Goal: Transaction & Acquisition: Purchase product/service

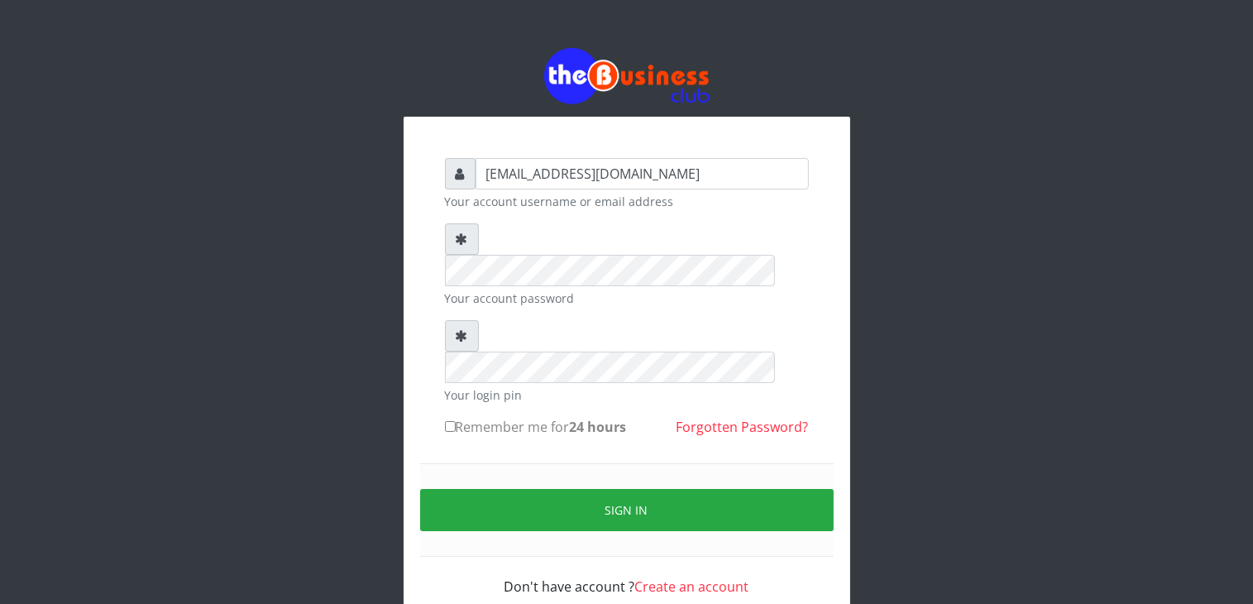
type input "[EMAIL_ADDRESS][DOMAIN_NAME]"
click at [447, 421] on input "Remember me for 24 hours" at bounding box center [450, 426] width 11 height 11
checkbox input "true"
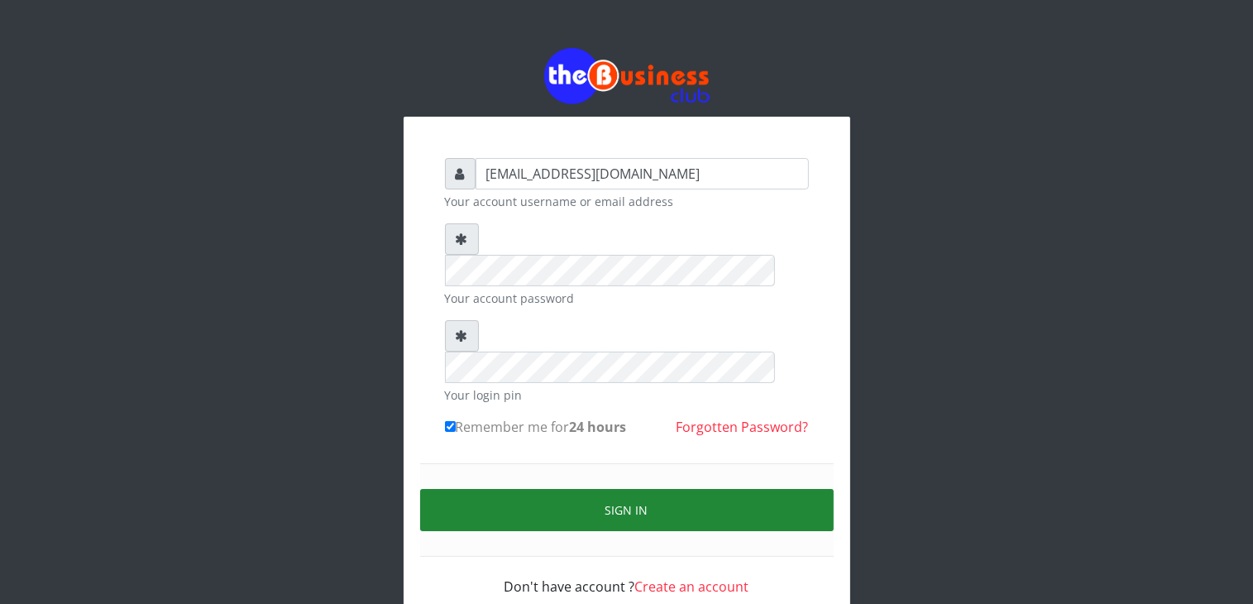
click at [580, 489] on button "Sign in" at bounding box center [626, 510] width 413 height 42
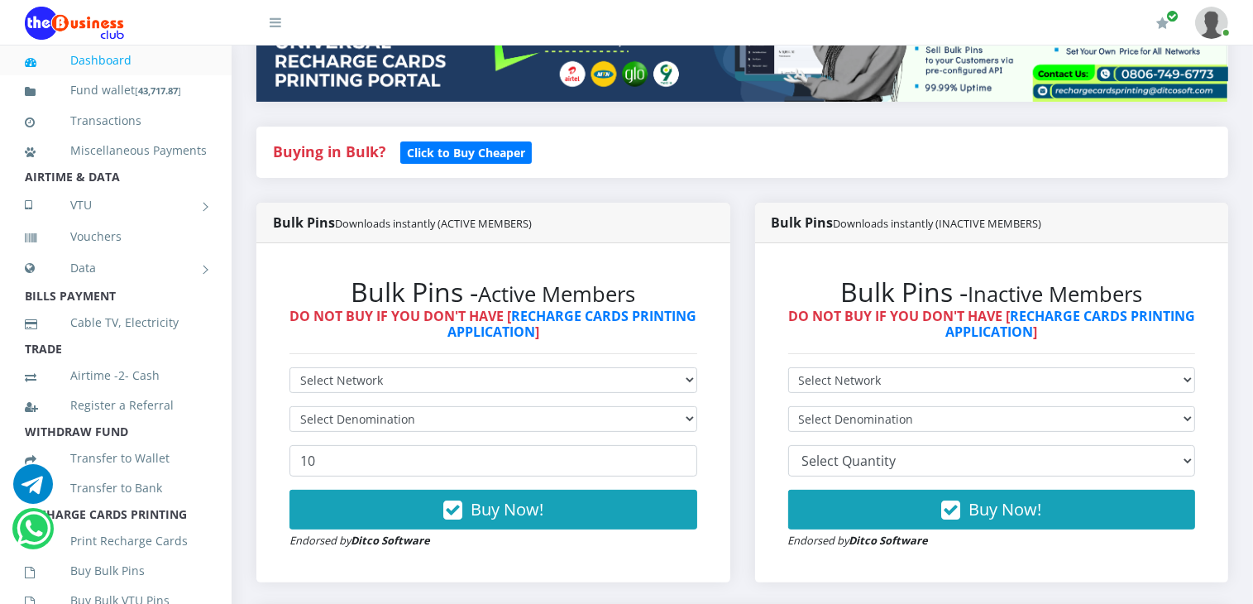
scroll to position [331, 0]
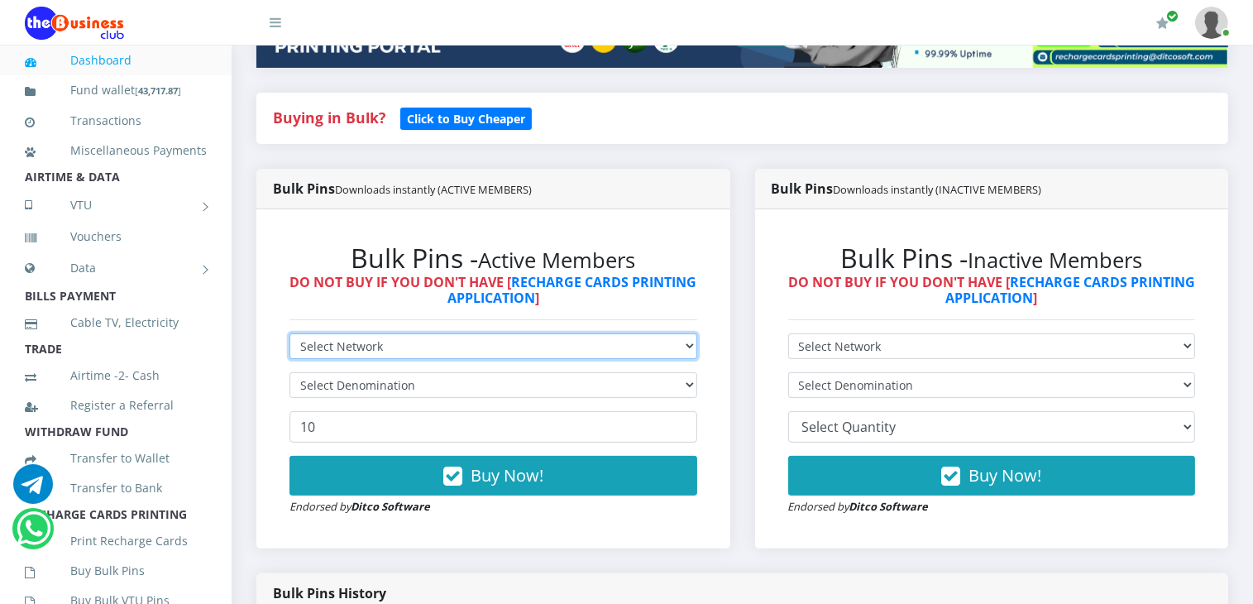
click at [499, 342] on select "Select Network MTN Globacom 9Mobile Airtel" at bounding box center [493, 346] width 408 height 26
select select "MTN"
click at [289, 333] on select "Select Network MTN Globacom 9Mobile Airtel" at bounding box center [493, 346] width 408 height 26
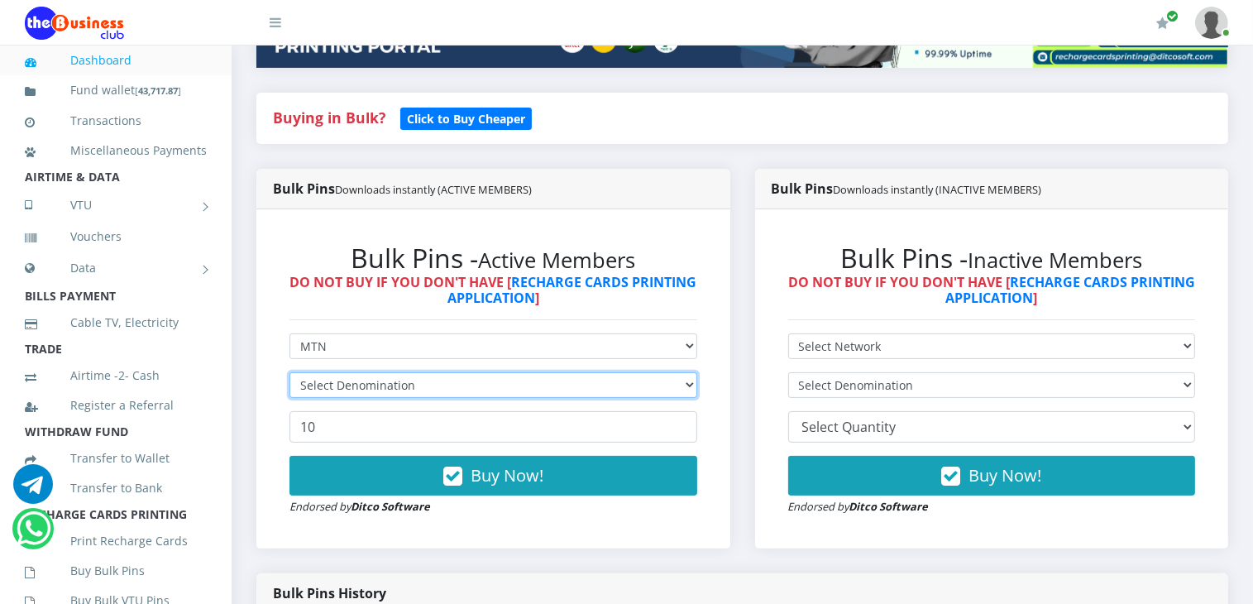
click at [441, 385] on select "Select Denomination" at bounding box center [493, 385] width 408 height 26
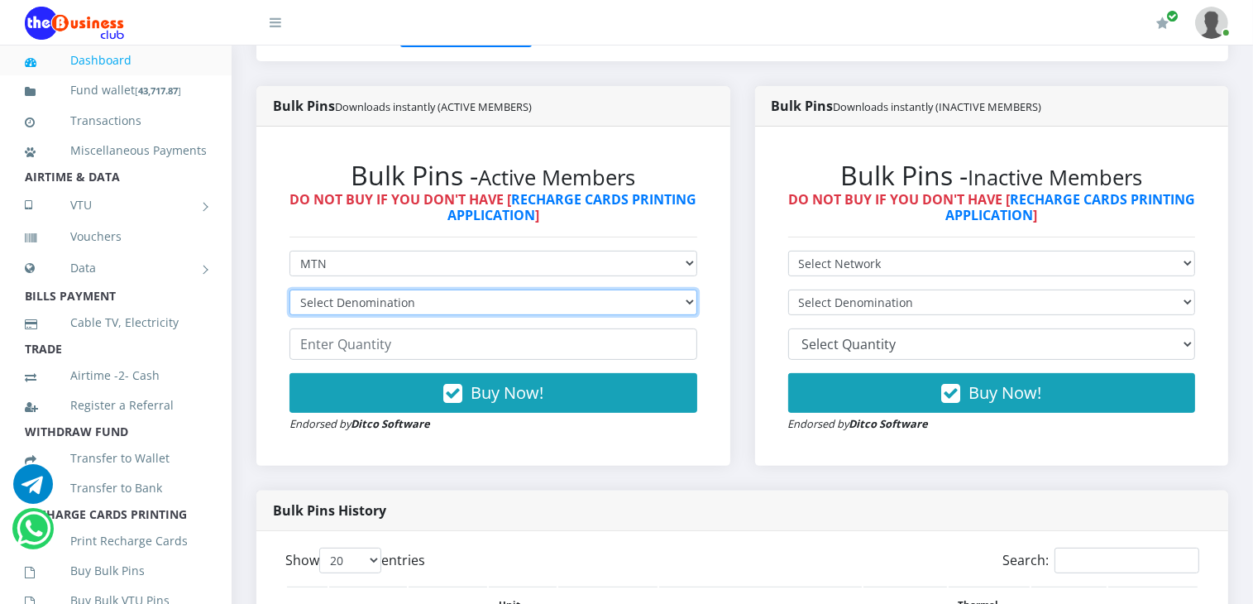
click at [509, 298] on select "Select Denomination MTN NGN100 - ₦96.99 MTN NGN200 - ₦193.98 MTN NGN400 - ₦387.…" at bounding box center [493, 302] width 408 height 26
select select "96.99-100"
click at [289, 289] on select "Select Denomination MTN NGN100 - ₦96.99 MTN NGN200 - ₦193.98 MTN NGN400 - ₦387.…" at bounding box center [493, 302] width 408 height 26
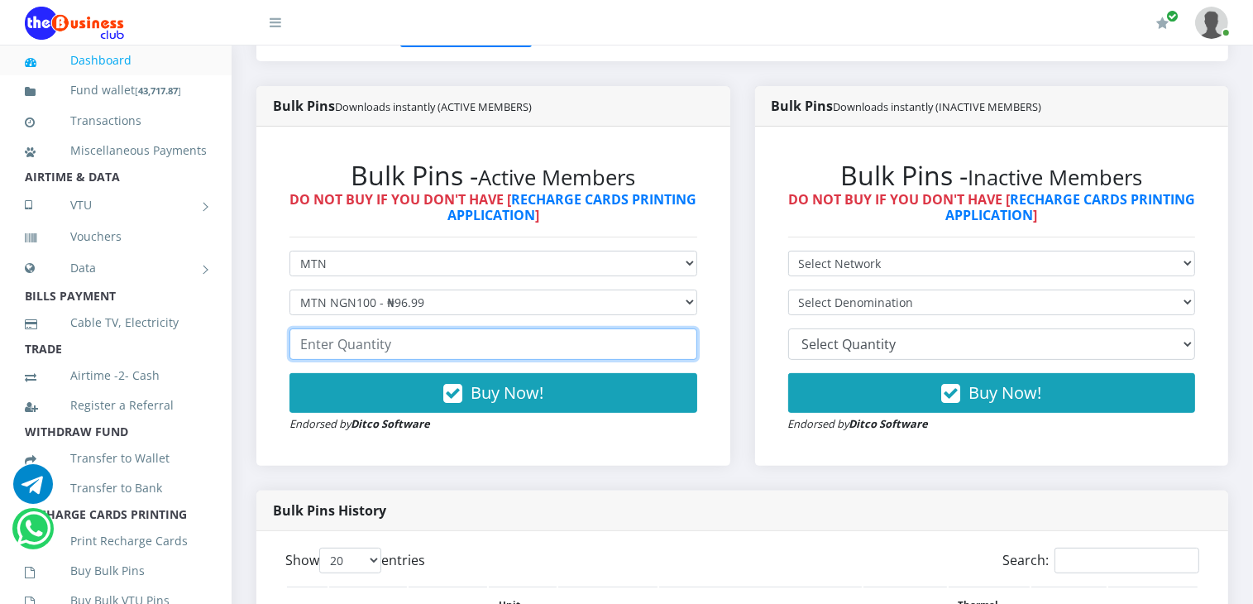
click at [436, 347] on input "number" at bounding box center [493, 343] width 408 height 31
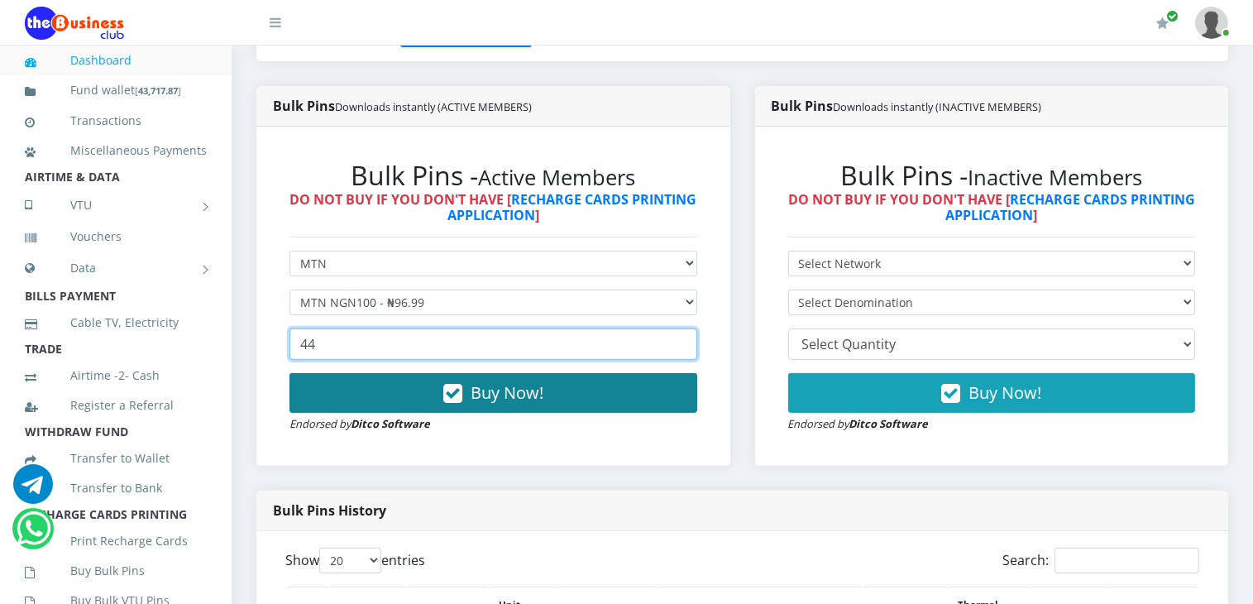
type input "44"
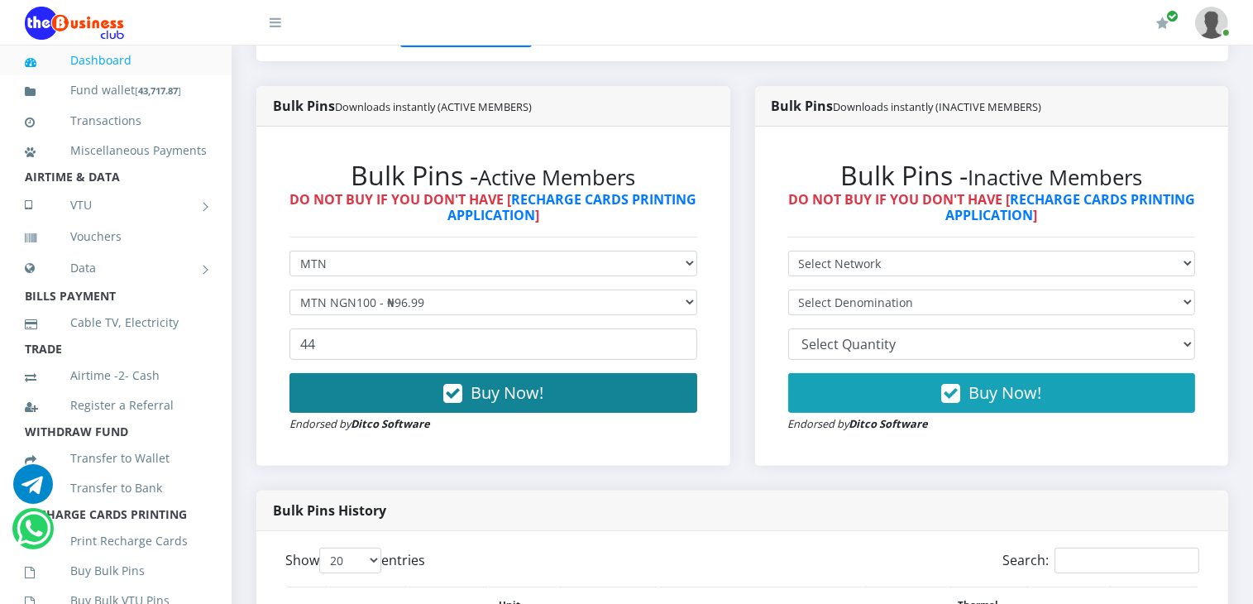
click at [513, 389] on span "Buy Now!" at bounding box center [506, 392] width 73 height 22
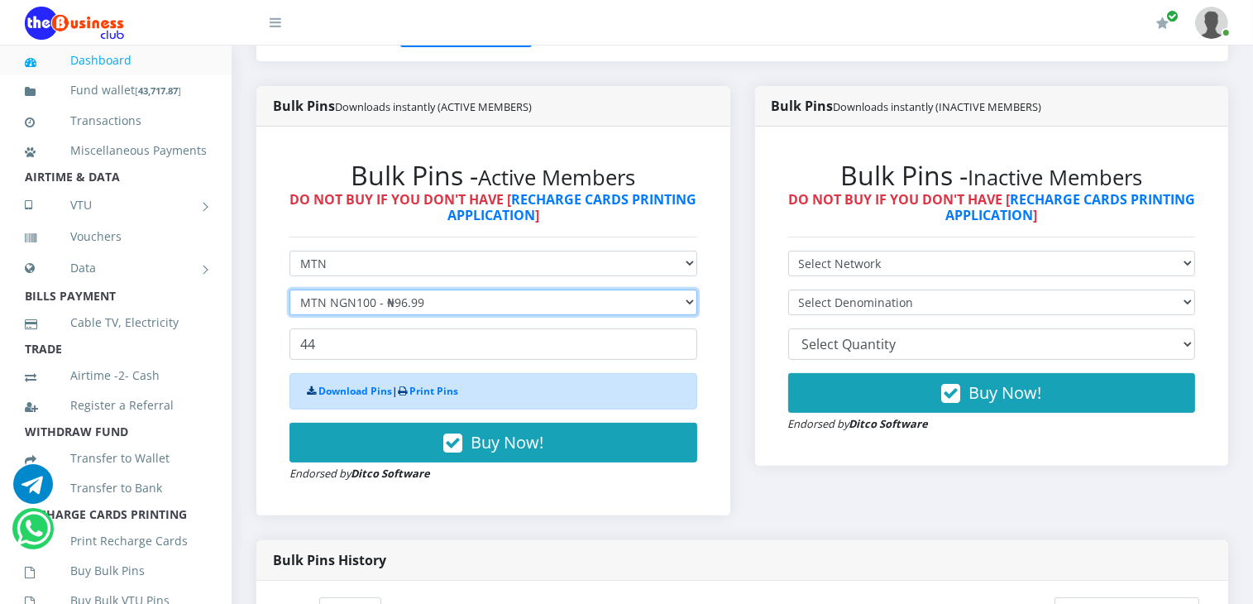
click at [496, 306] on select "Select Denomination MTN NGN100 - ₦96.99 MTN NGN200 - ₦193.98 MTN NGN400 - ₦387.…" at bounding box center [493, 302] width 408 height 26
select select "193.98-200"
click at [289, 289] on select "Select Denomination MTN NGN100 - ₦96.99 MTN NGN200 - ₦193.98 MTN NGN400 - ₦387.…" at bounding box center [493, 302] width 408 height 26
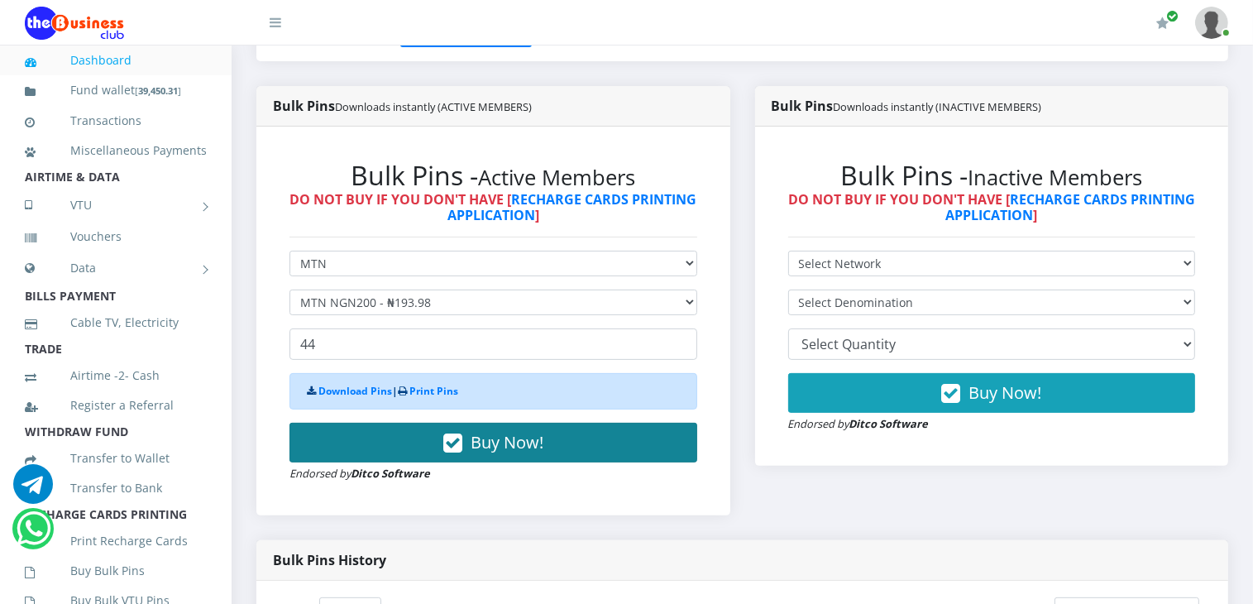
click at [476, 441] on span "Buy Now!" at bounding box center [506, 442] width 73 height 22
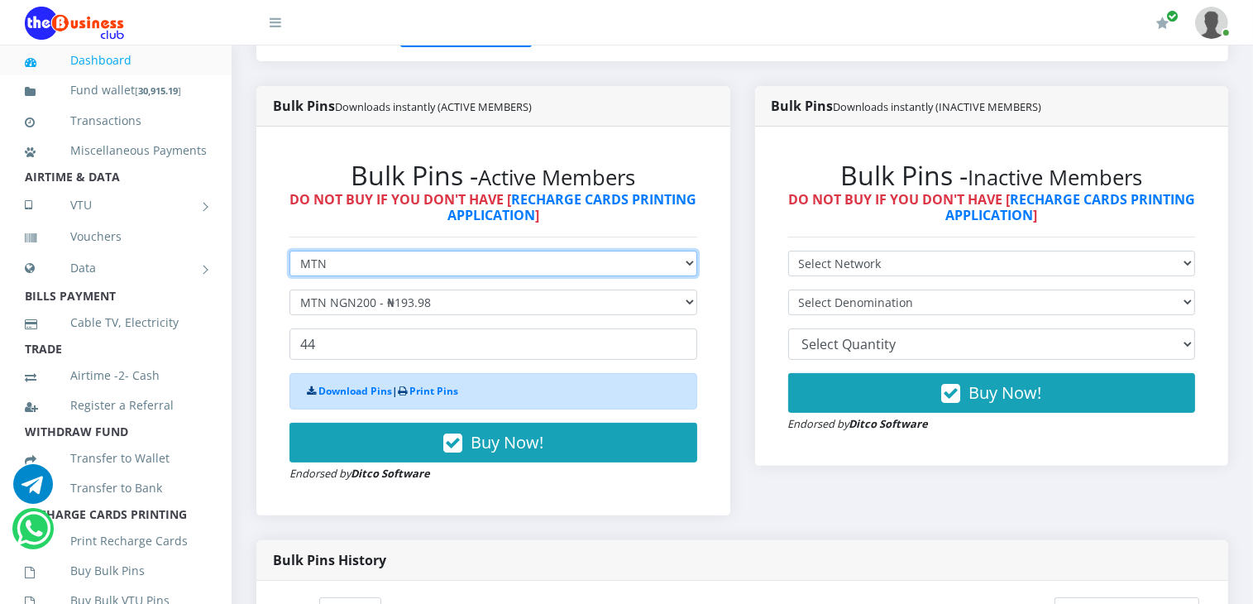
click at [430, 261] on select "Select Network MTN Globacom 9Mobile Airtel" at bounding box center [493, 264] width 408 height 26
select select "Airtel"
click at [289, 251] on select "Select Network MTN Globacom 9Mobile Airtel" at bounding box center [493, 264] width 408 height 26
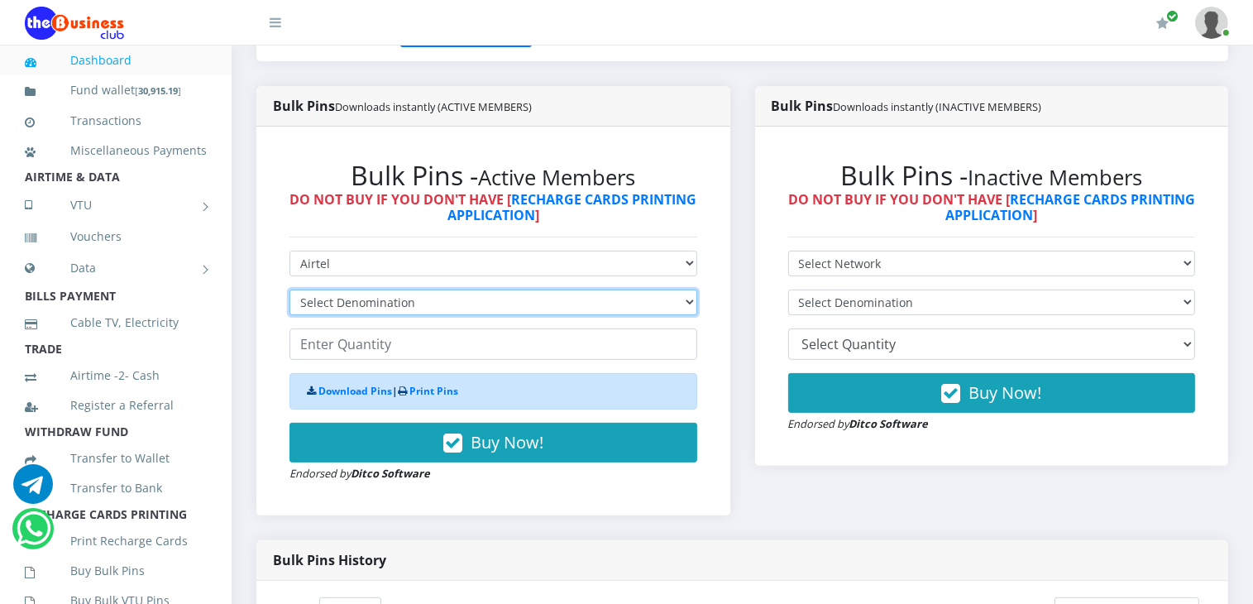
click at [384, 302] on select "Select Denomination Airtel NGN100 - ₦96.38 Airtel NGN200 - ₦192.76 Airtel NGN50…" at bounding box center [493, 302] width 408 height 26
select select "96.38-100"
click at [289, 289] on select "Select Denomination Airtel NGN100 - ₦96.38 Airtel NGN200 - ₦192.76 Airtel NGN50…" at bounding box center [493, 302] width 408 height 26
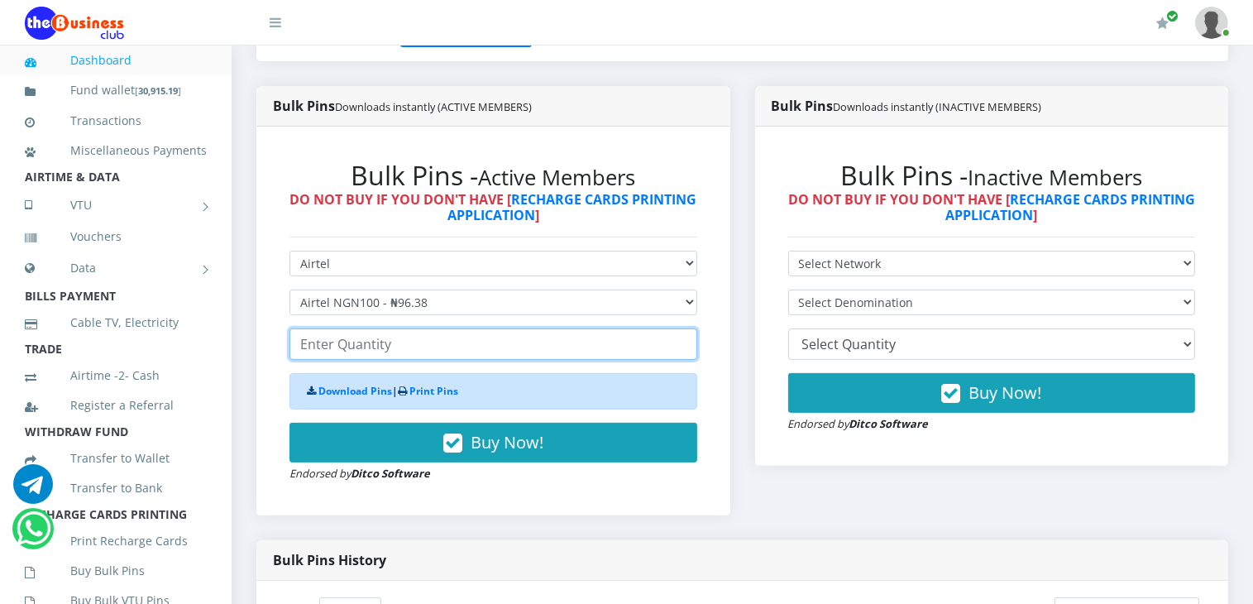
click at [374, 345] on input "number" at bounding box center [493, 343] width 408 height 31
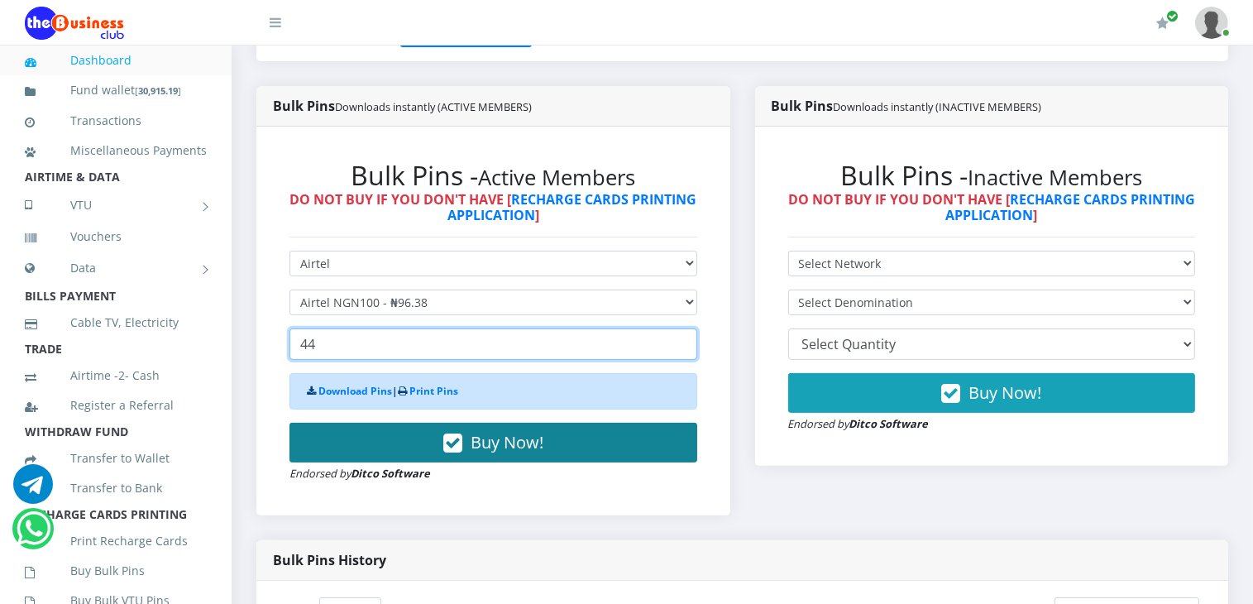
type input "44"
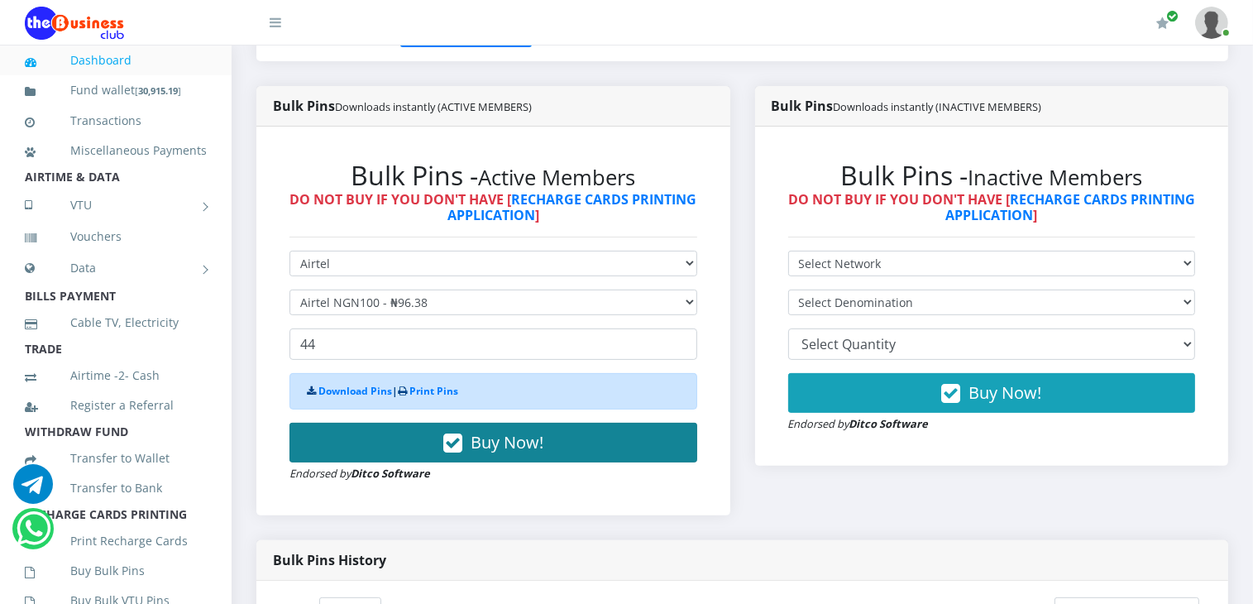
click at [496, 435] on span "Buy Now!" at bounding box center [506, 442] width 73 height 22
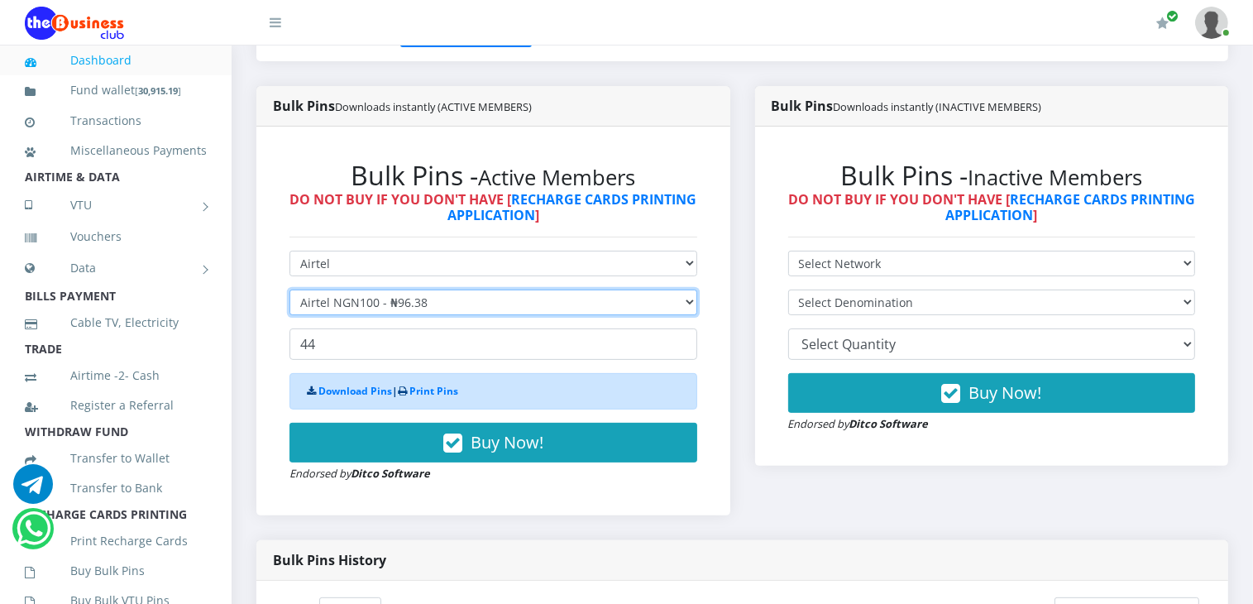
click at [484, 307] on select "Select Denomination Airtel NGN100 - ₦96.38 Airtel NGN200 - ₦192.76 Airtel NGN50…" at bounding box center [493, 302] width 408 height 26
select select "192.76-200"
click at [289, 289] on select "Select Denomination Airtel NGN100 - ₦96.38 Airtel NGN200 - ₦192.76 Airtel NGN50…" at bounding box center [493, 302] width 408 height 26
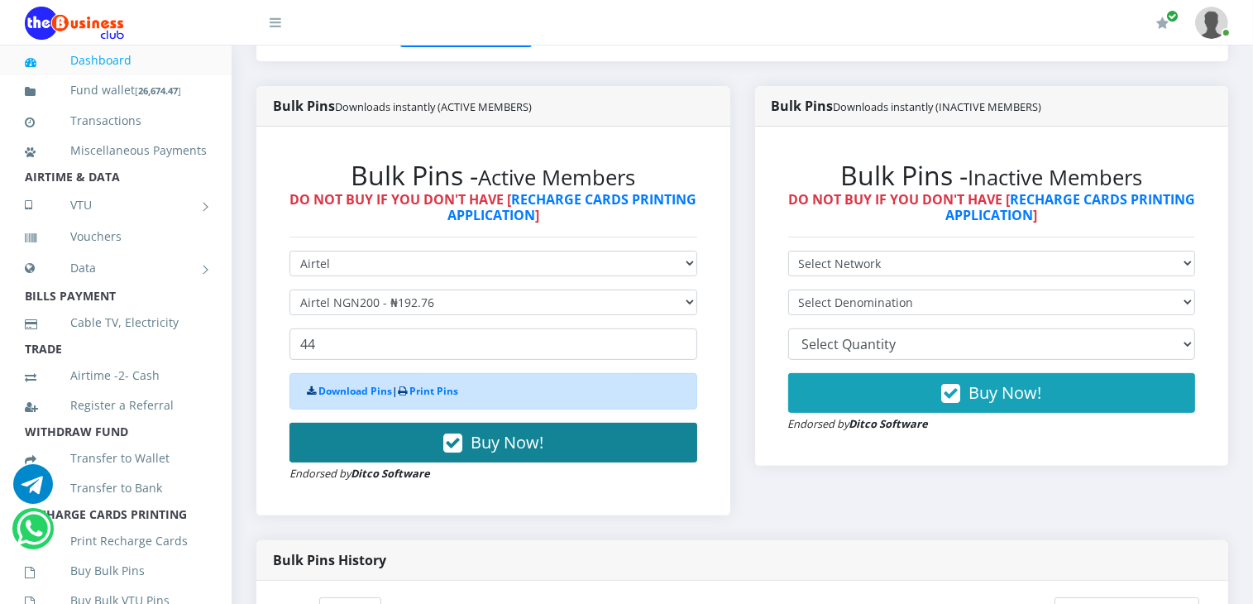
click at [490, 446] on span "Buy Now!" at bounding box center [506, 442] width 73 height 22
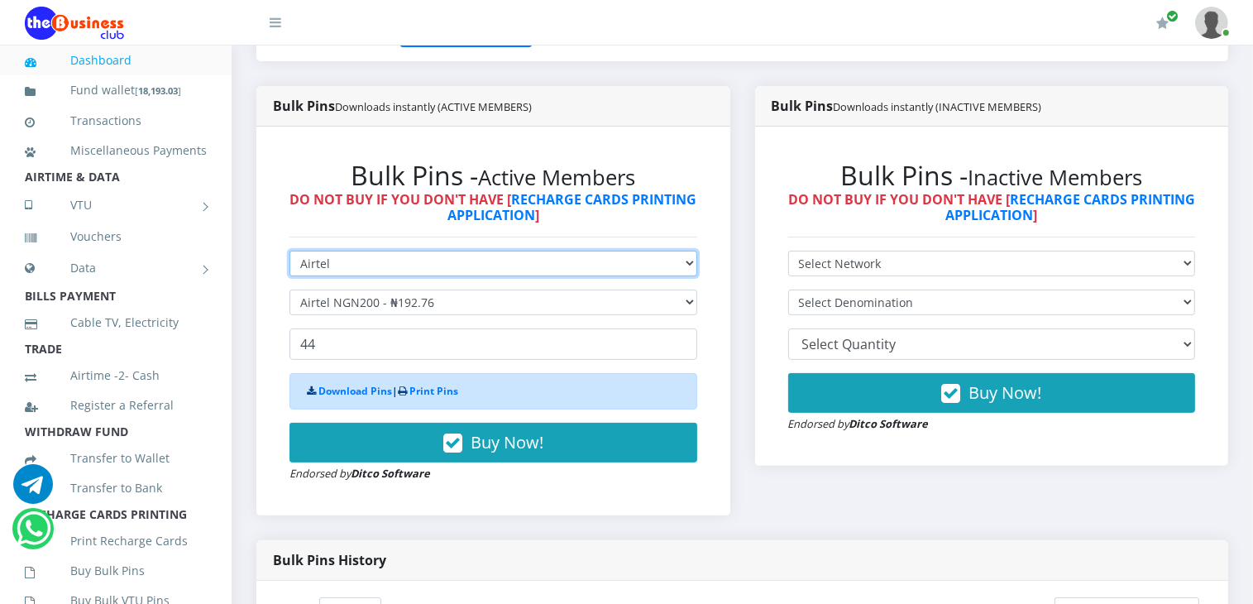
click at [463, 270] on select "Select Network MTN Globacom 9Mobile Airtel" at bounding box center [493, 264] width 408 height 26
select select "Glo"
click at [289, 251] on select "Select Network MTN Globacom 9Mobile Airtel" at bounding box center [493, 264] width 408 height 26
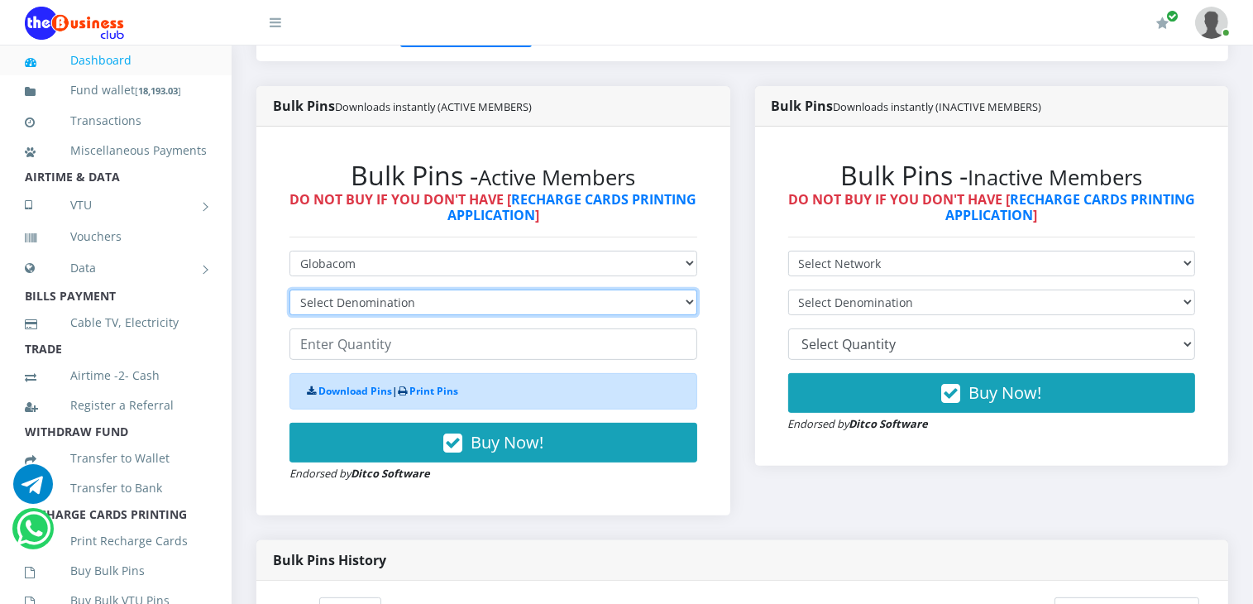
click at [445, 311] on select "Select Denomination Glo NGN100 - ₦96.55 Glo NGN200 - ₦193.10 Glo NGN500 - ₦482.…" at bounding box center [493, 302] width 408 height 26
select select "96.55-100"
click at [289, 289] on select "Select Denomination Glo NGN100 - ₦96.55 Glo NGN200 - ₦193.10 Glo NGN500 - ₦482.…" at bounding box center [493, 302] width 408 height 26
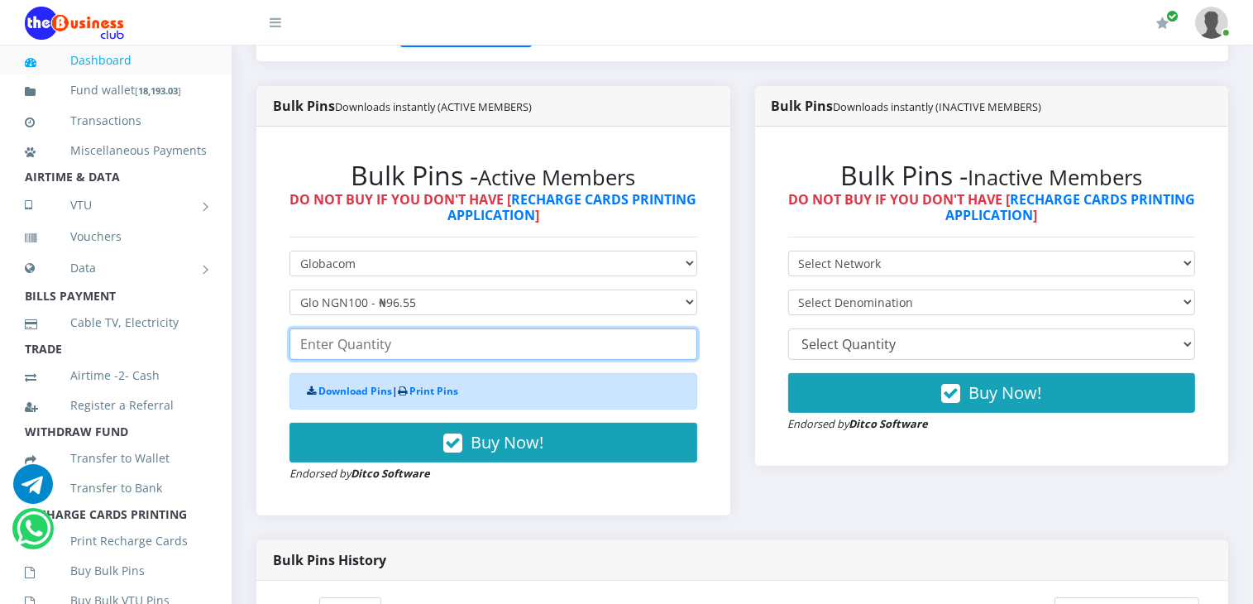
click at [427, 346] on input "number" at bounding box center [493, 343] width 408 height 31
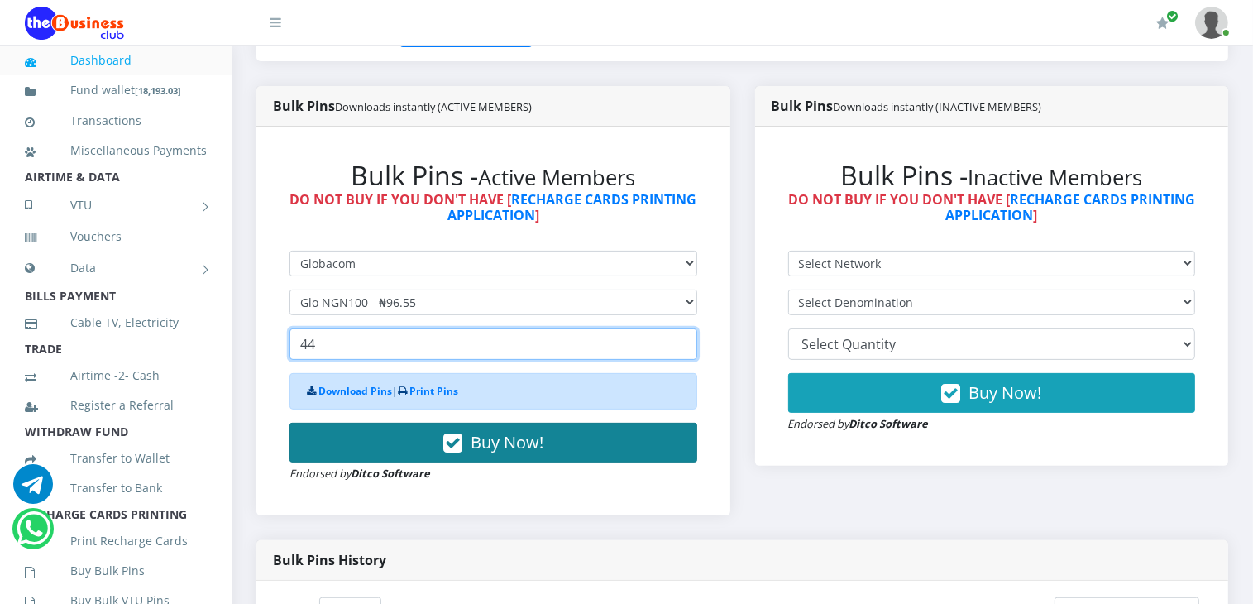
type input "44"
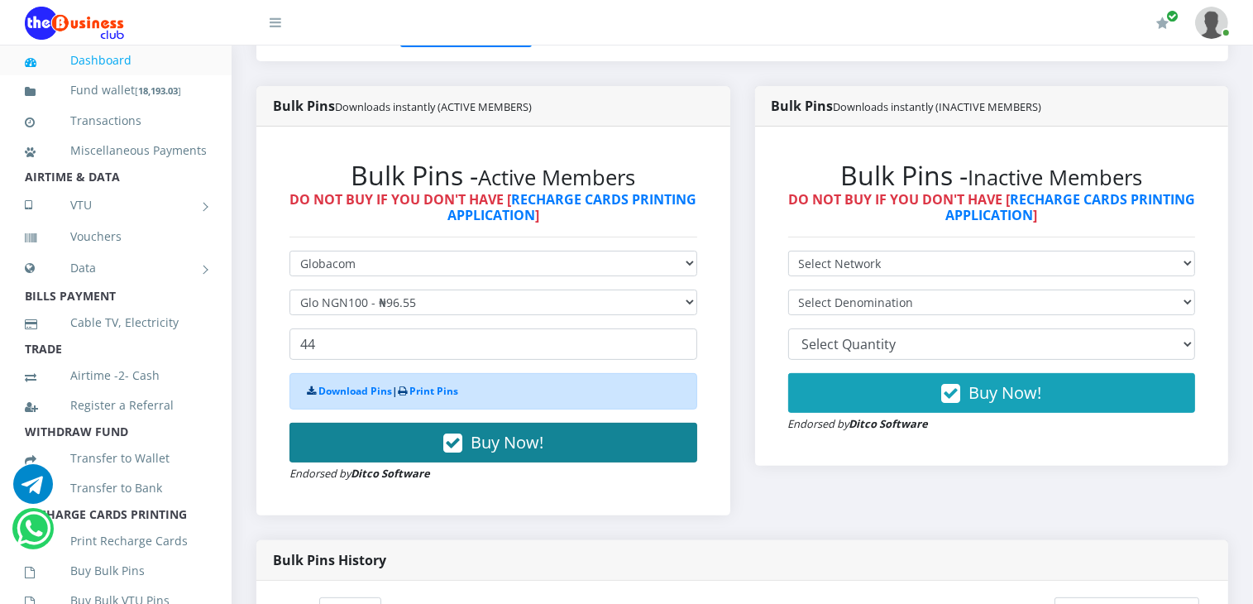
click at [495, 436] on span "Buy Now!" at bounding box center [506, 442] width 73 height 22
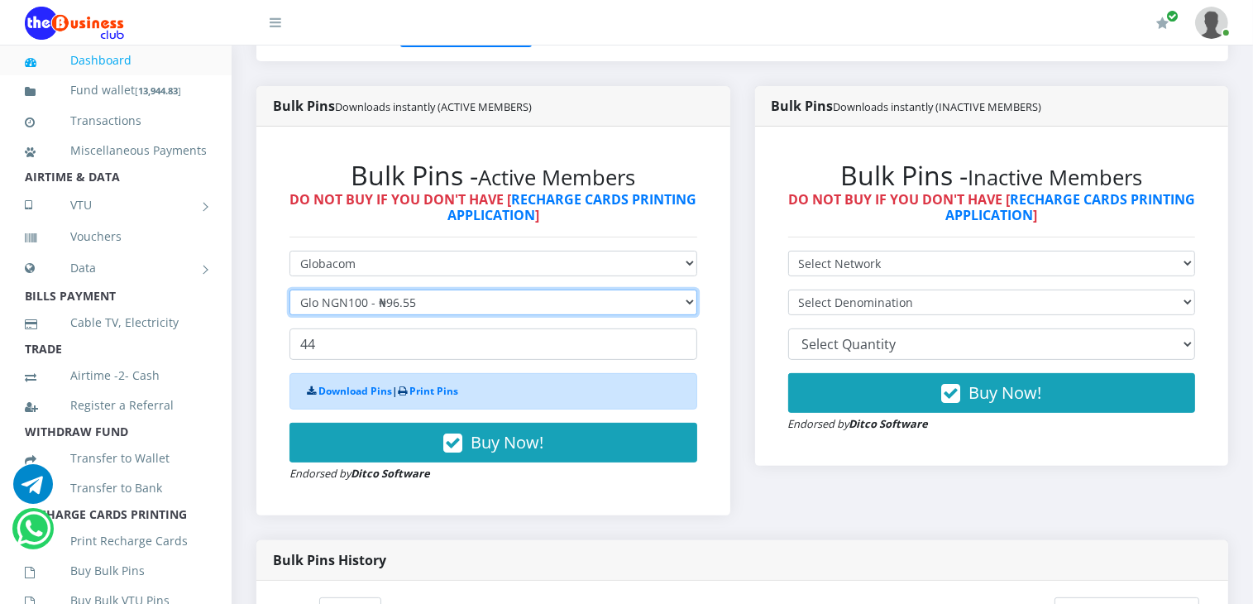
click at [470, 304] on select "Select Denomination Glo NGN100 - ₦96.55 Glo NGN200 - ₦193.10 Glo NGN500 - ₦482.…" at bounding box center [493, 302] width 408 height 26
click at [289, 289] on select "Select Denomination Glo NGN100 - ₦96.55 Glo NGN200 - ₦193.10 Glo NGN500 - ₦482.…" at bounding box center [493, 302] width 408 height 26
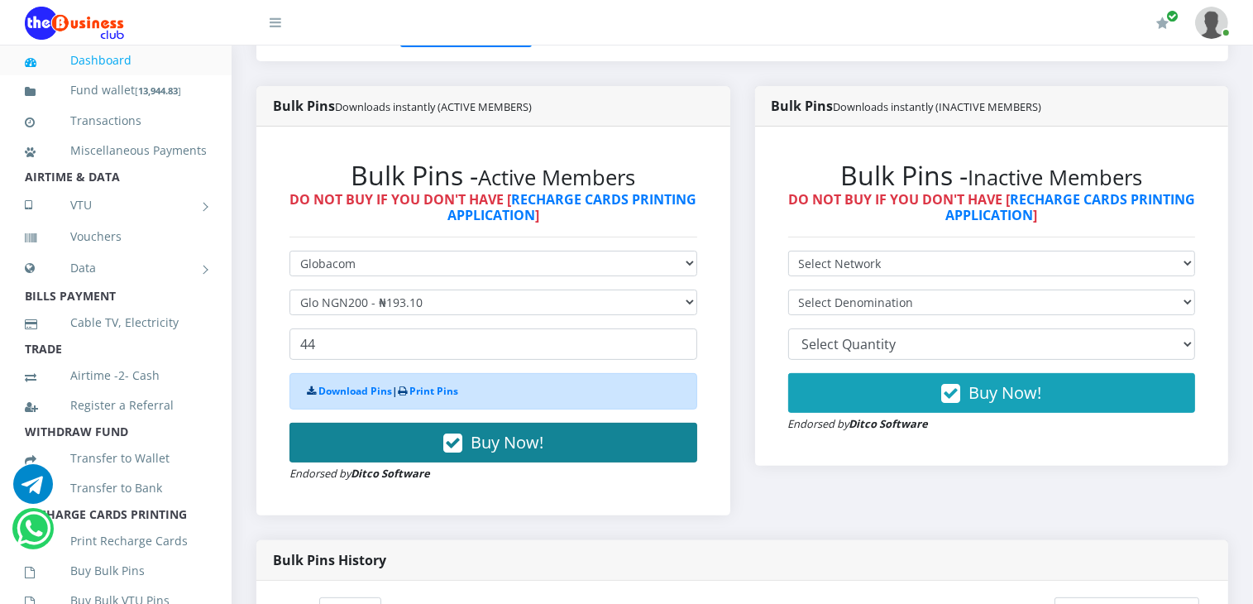
click at [494, 449] on span "Buy Now!" at bounding box center [506, 442] width 73 height 22
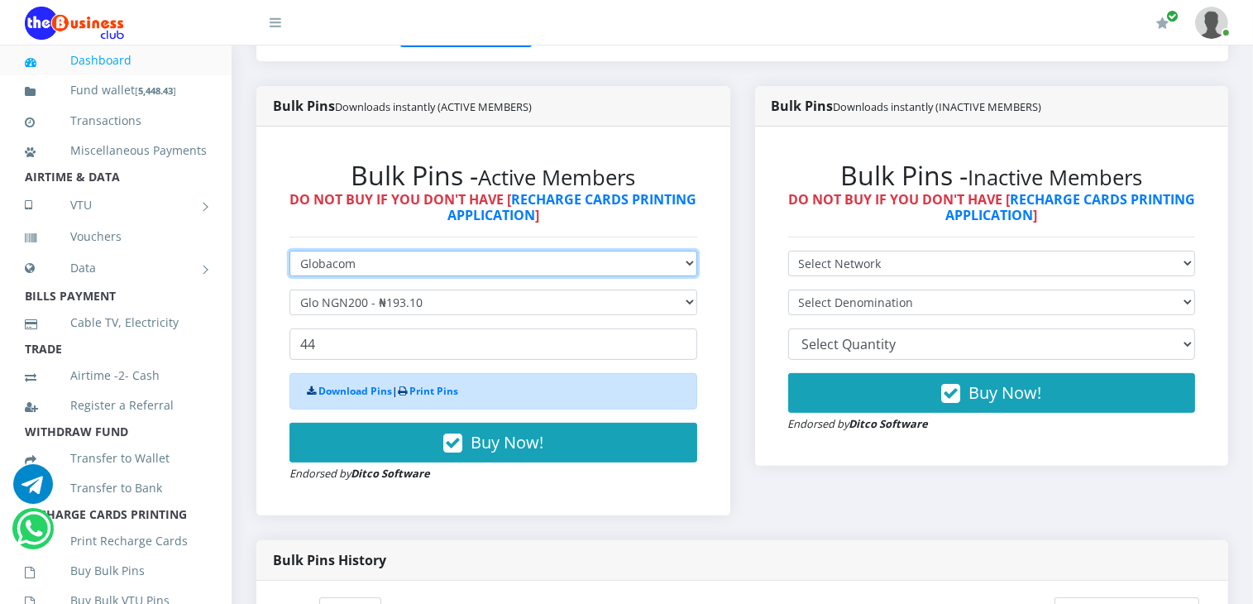
click at [430, 269] on select "Select Network MTN Globacom 9Mobile Airtel" at bounding box center [493, 264] width 408 height 26
click at [289, 251] on select "Select Network MTN Globacom 9Mobile Airtel" at bounding box center [493, 264] width 408 height 26
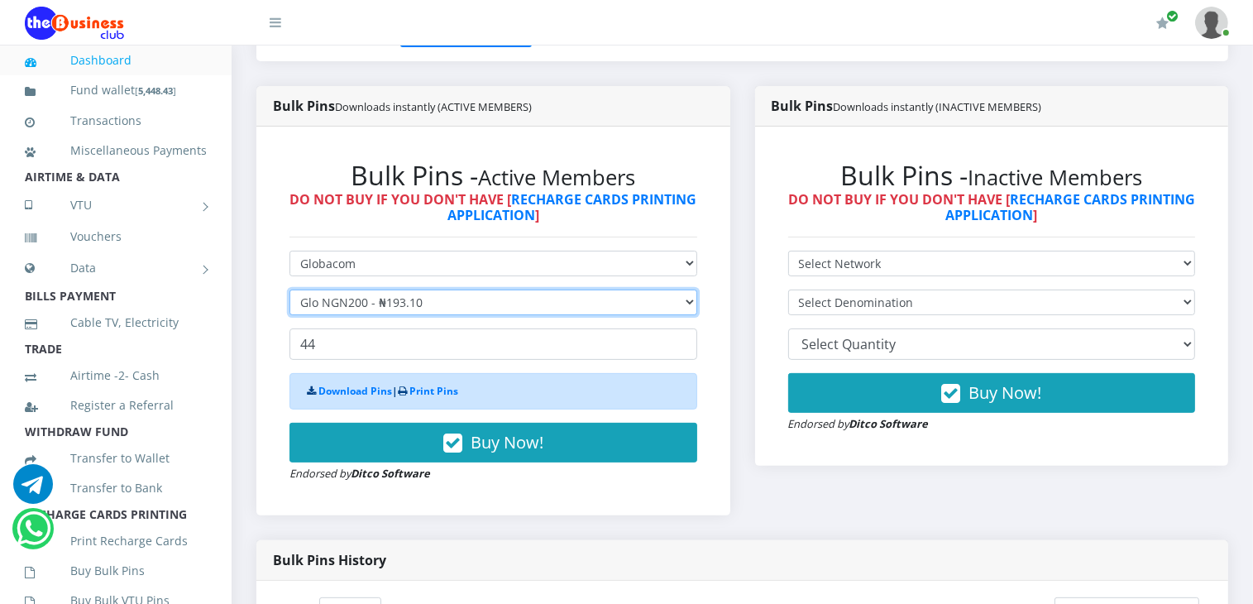
click at [420, 305] on select "Select Denomination Glo NGN100 - ₦96.55 Glo NGN200 - ₦193.10 Glo NGN500 - ₦482.…" at bounding box center [493, 302] width 408 height 26
select select "482.75-500"
click at [289, 289] on select "Select Denomination Glo NGN100 - ₦96.55 Glo NGN200 - ₦193.10 Glo NGN500 - ₦482.…" at bounding box center [493, 302] width 408 height 26
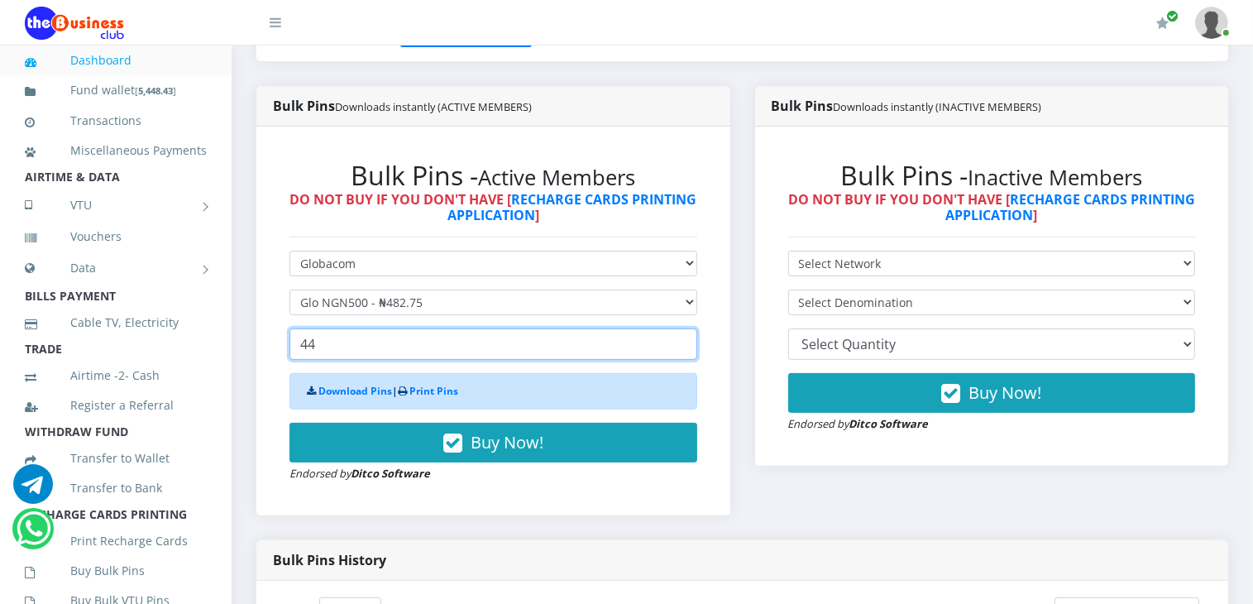
drag, startPoint x: 366, startPoint y: 336, endPoint x: 268, endPoint y: 345, distance: 98.7
click at [268, 345] on div "Bulk Pins - Active Members DO NOT BUY IF YOU DON'T HAVE [ RECHARGE CARDS PRINTI…" at bounding box center [493, 320] width 474 height 389
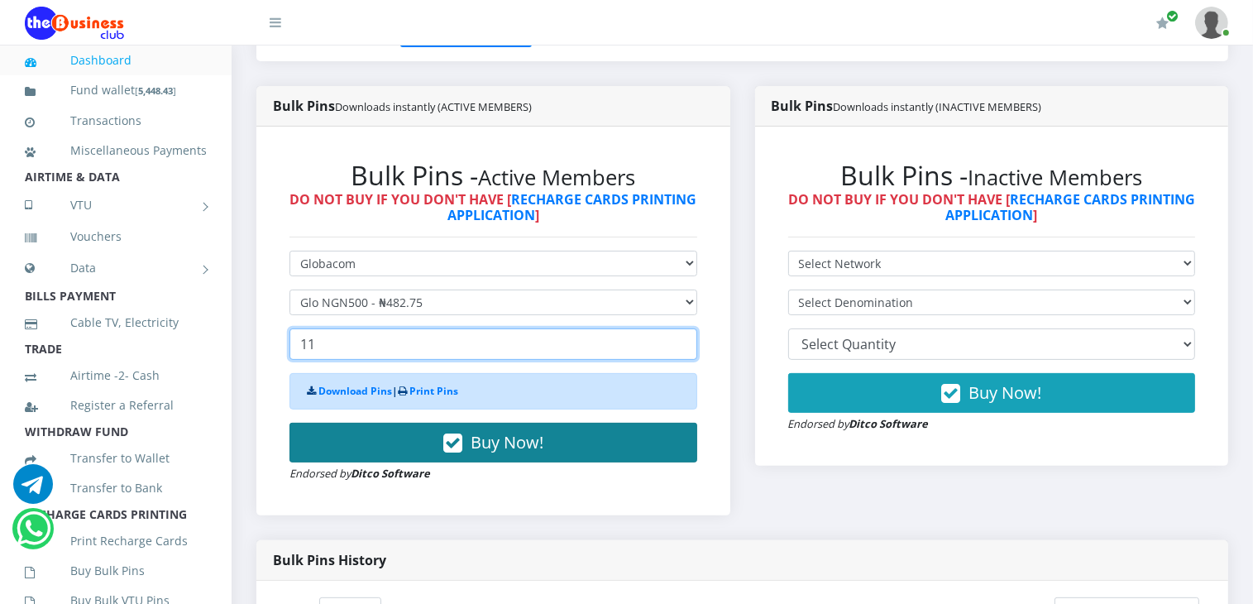
type input "11"
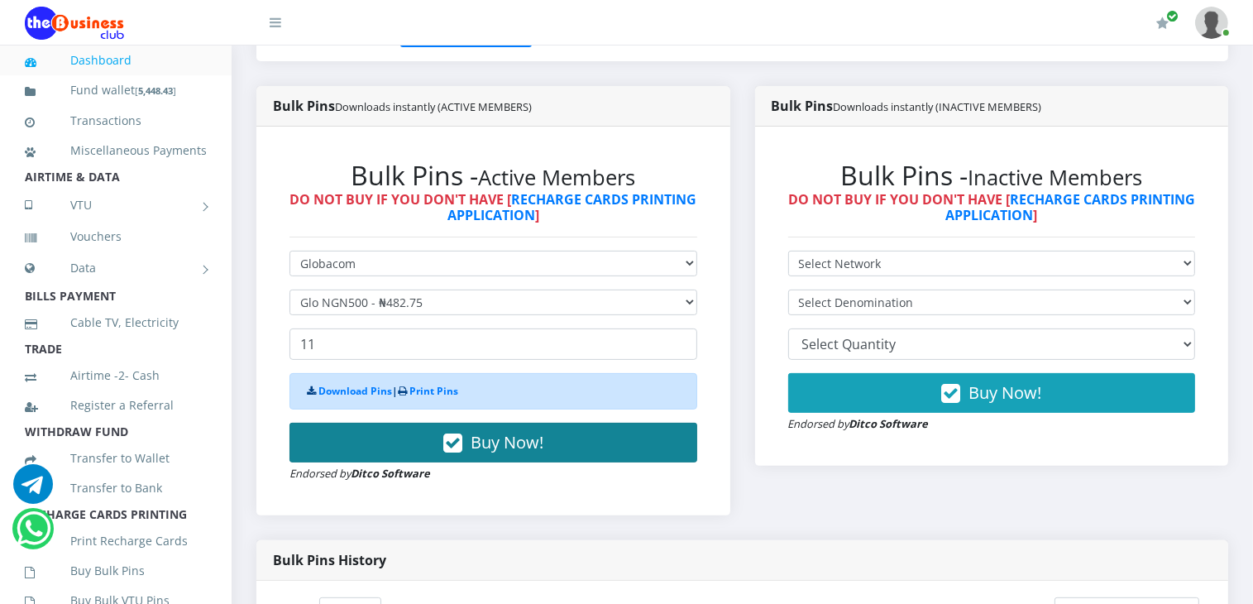
click at [515, 447] on span "Buy Now!" at bounding box center [506, 442] width 73 height 22
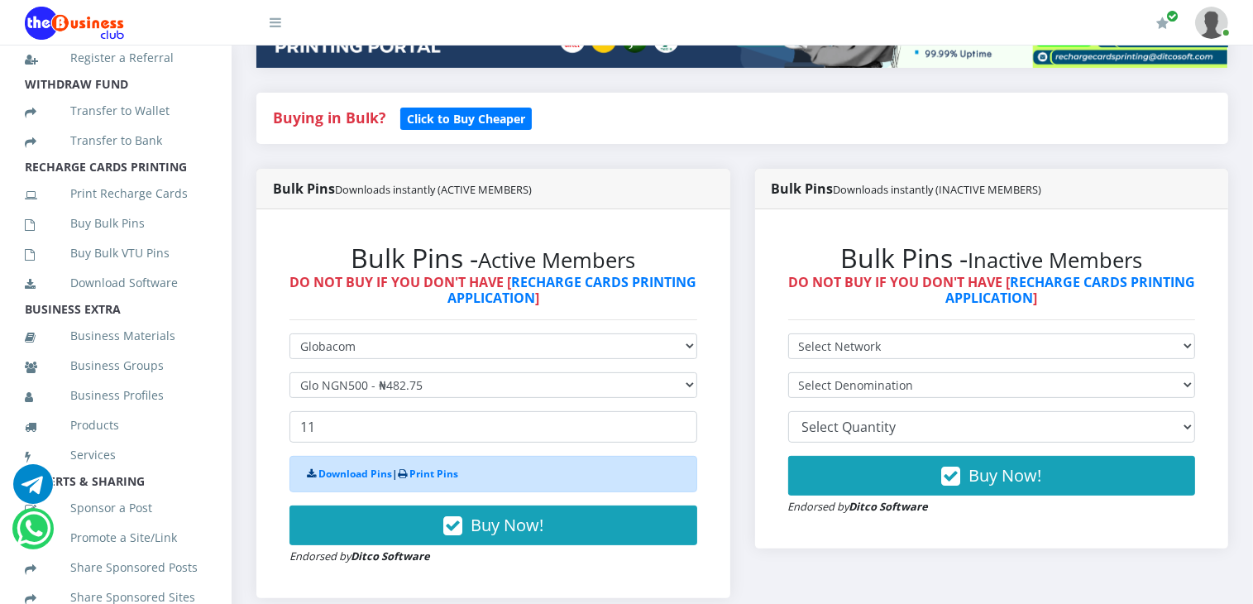
scroll to position [381, 0]
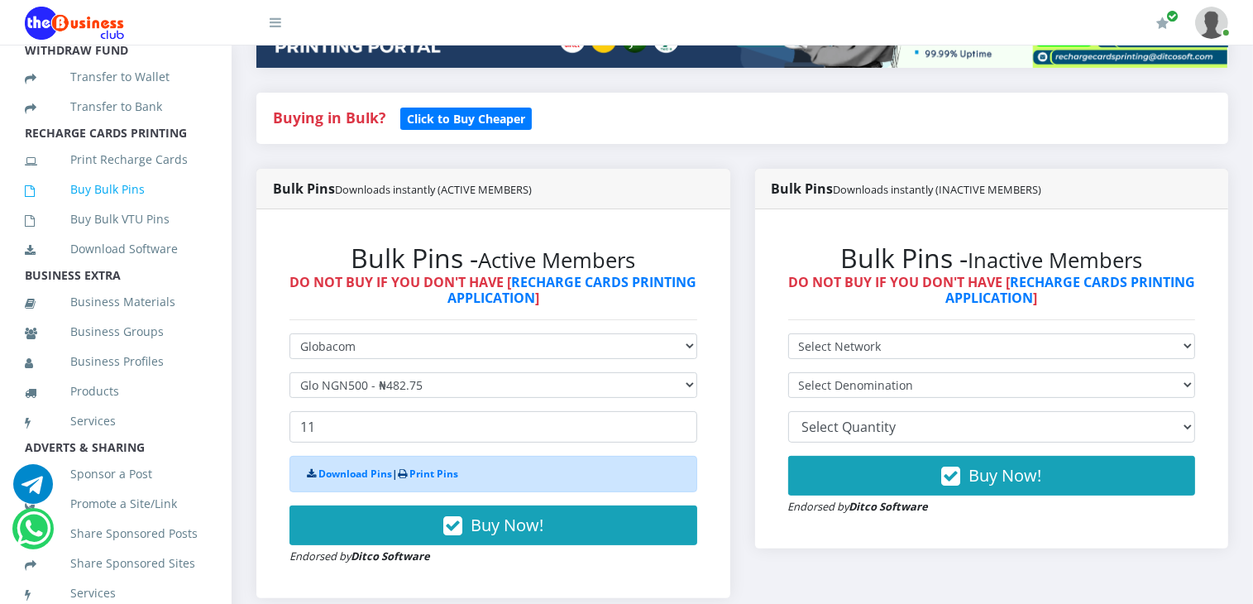
click at [97, 208] on link "Buy Bulk Pins" at bounding box center [116, 189] width 182 height 38
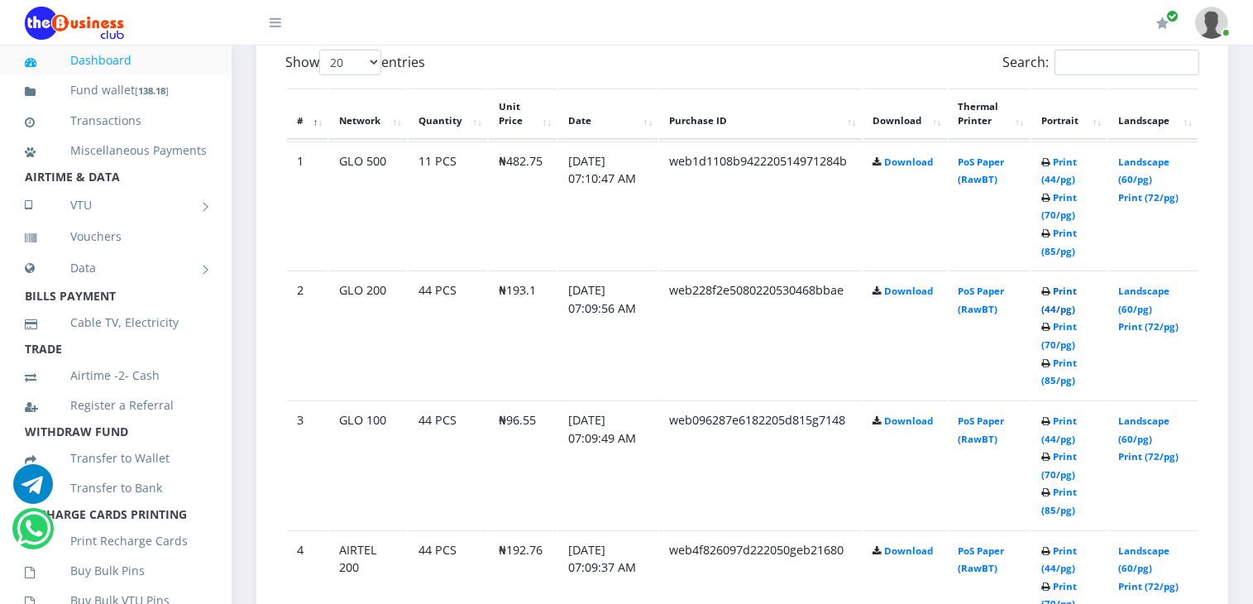
scroll to position [909, 0]
